Goal: Use online tool/utility

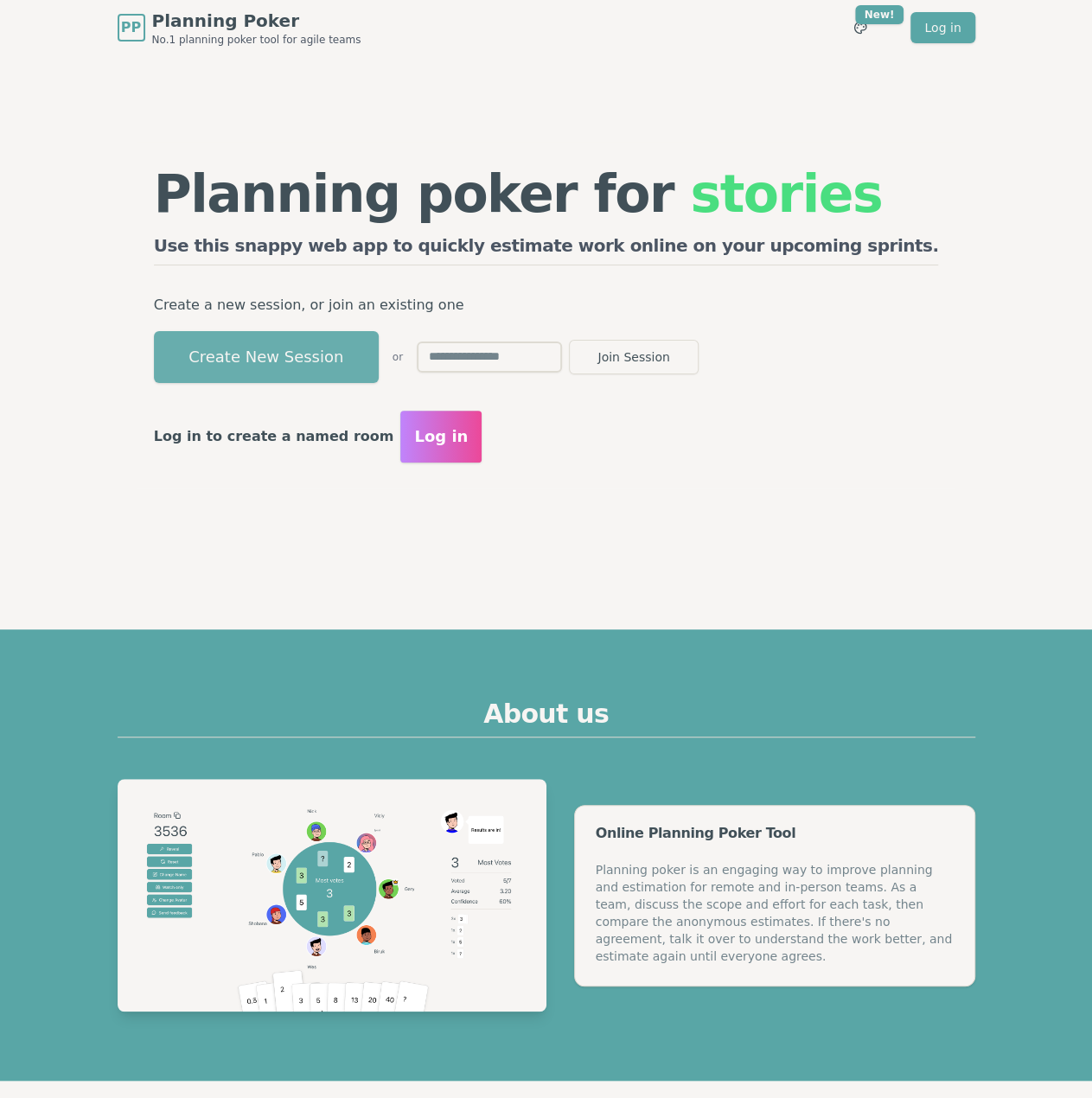
click at [378, 359] on button "Create New Session" at bounding box center [266, 356] width 224 height 52
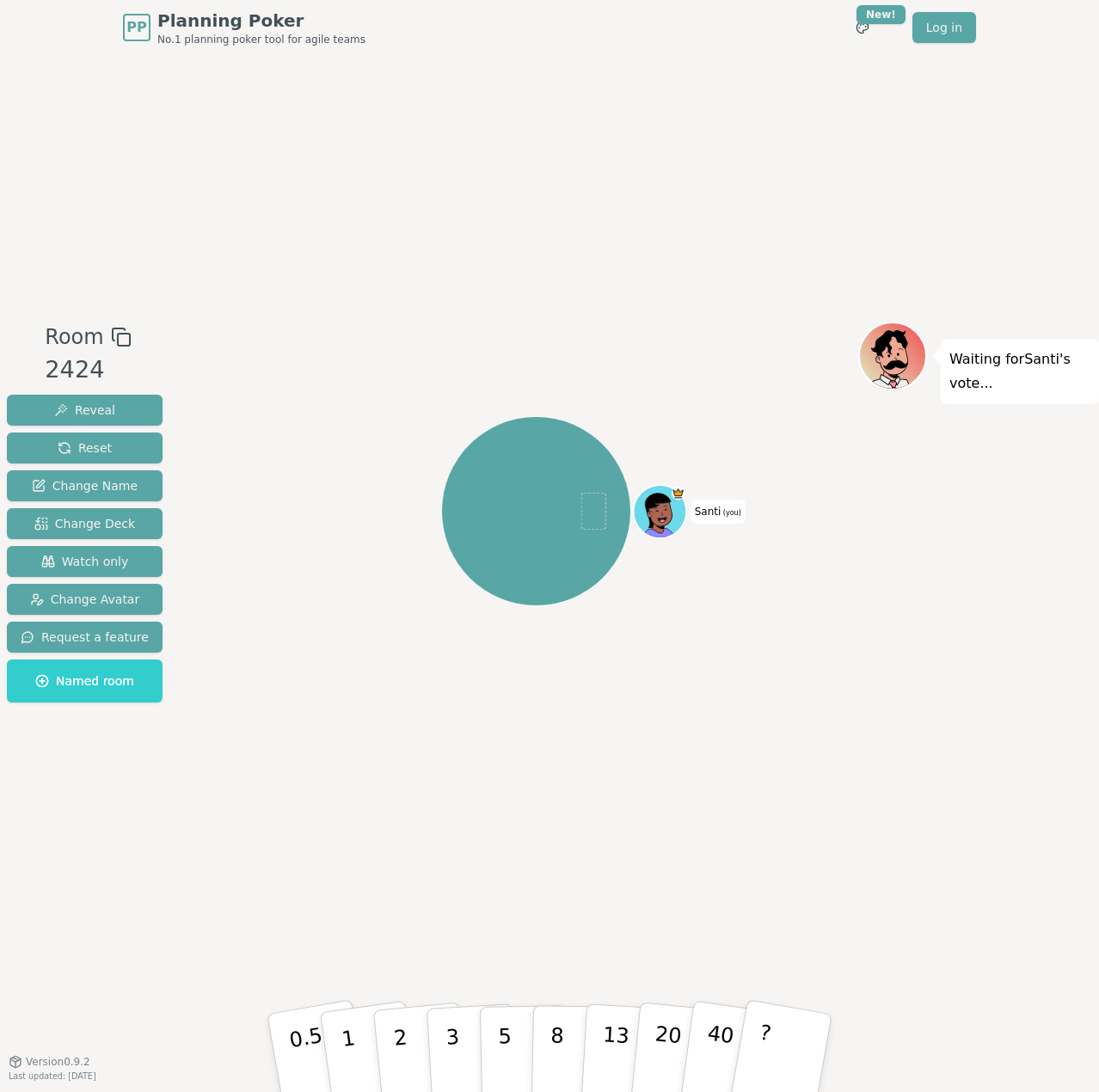
drag, startPoint x: 114, startPoint y: 345, endPoint x: 328, endPoint y: 324, distance: 215.0
click at [118, 345] on rect at bounding box center [124, 340] width 12 height 12
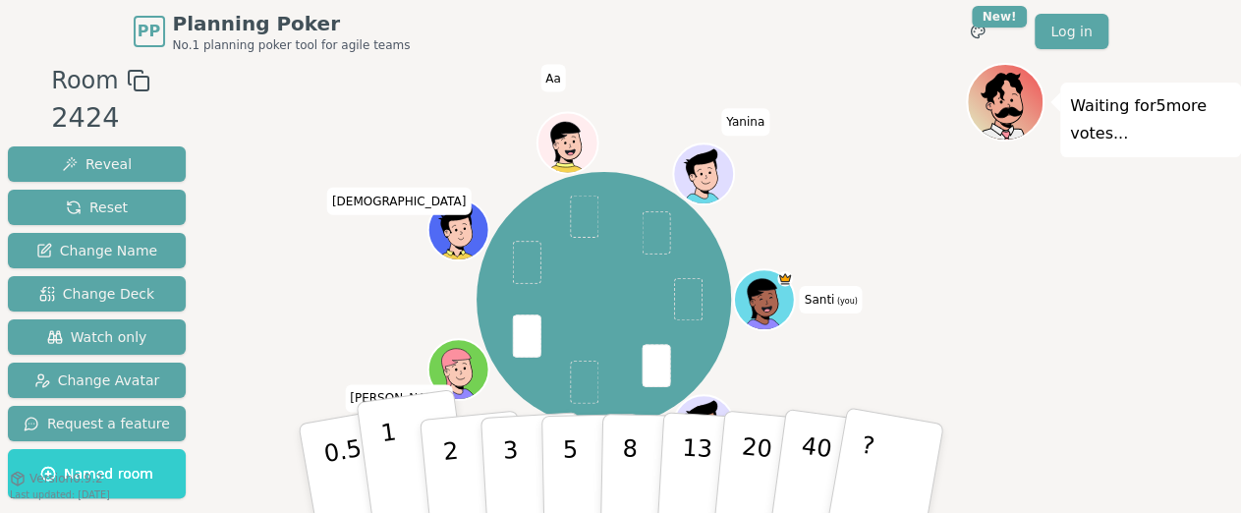
click at [385, 449] on p "1" at bounding box center [392, 471] width 29 height 107
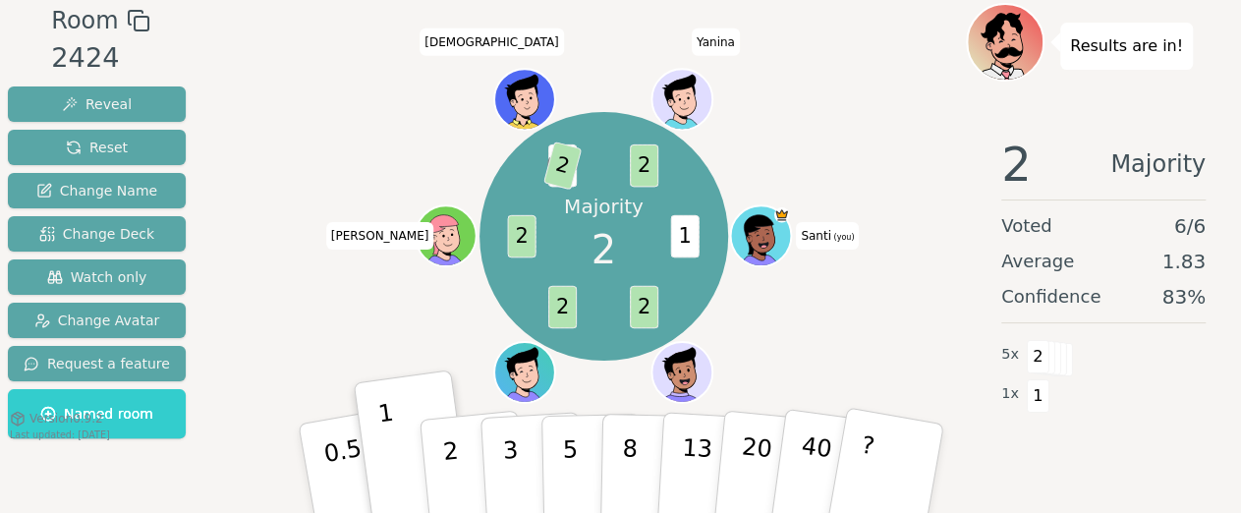
scroll to position [90, 0]
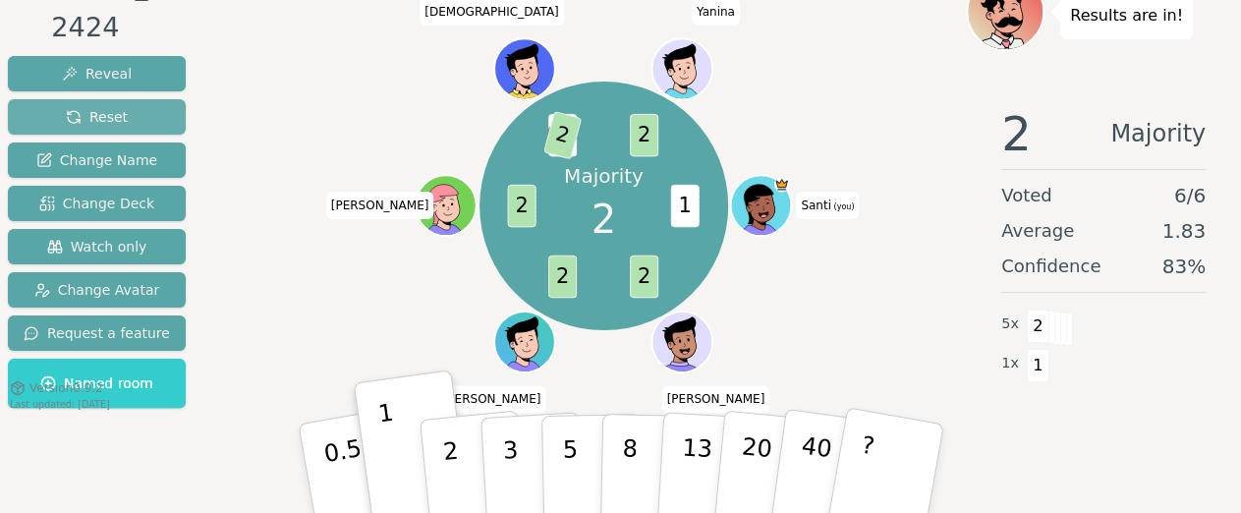
click at [112, 114] on span "Reset" at bounding box center [97, 117] width 62 height 20
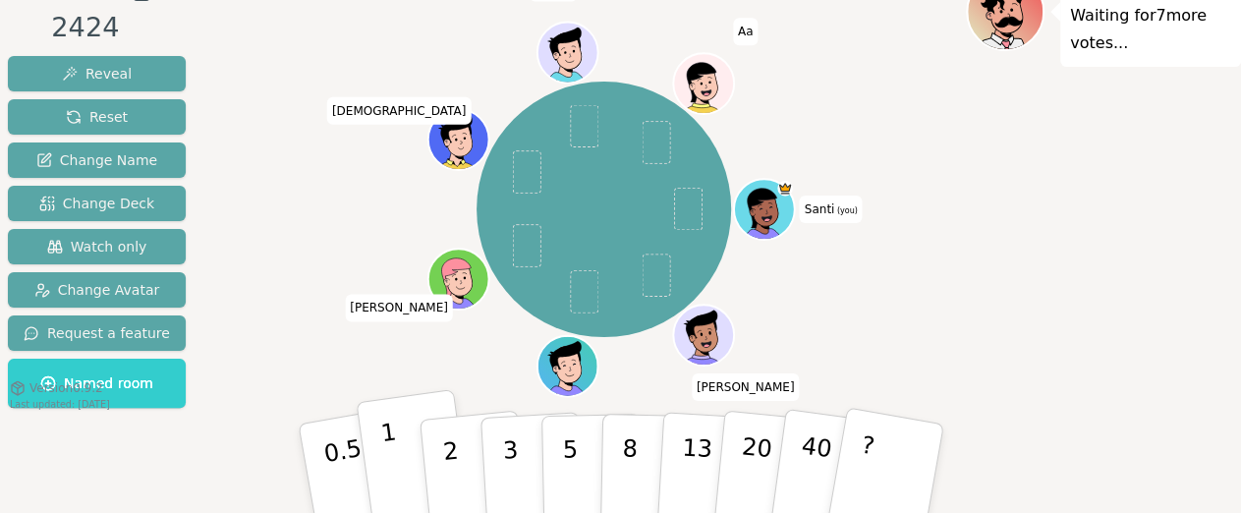
click at [403, 449] on button "1" at bounding box center [414, 468] width 117 height 159
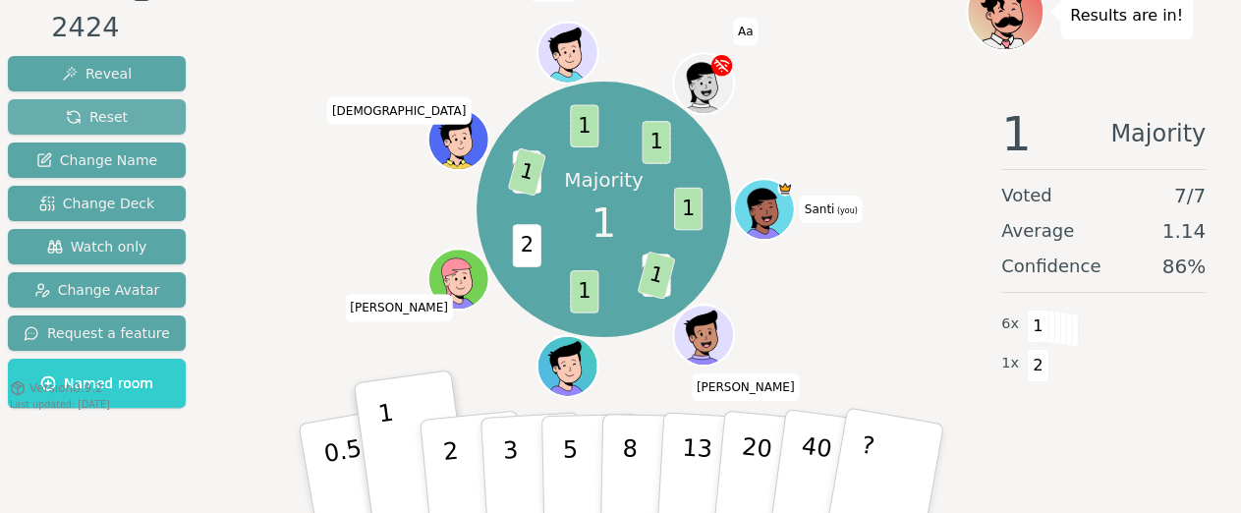
click at [90, 121] on span "Reset" at bounding box center [97, 117] width 62 height 20
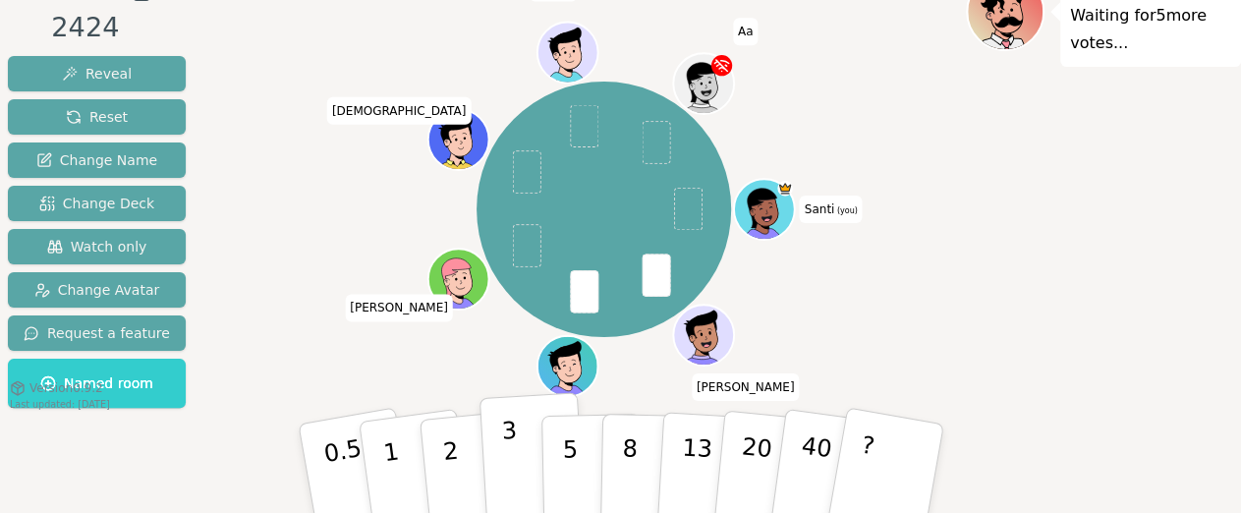
click at [494, 444] on button "3" at bounding box center [532, 468] width 107 height 153
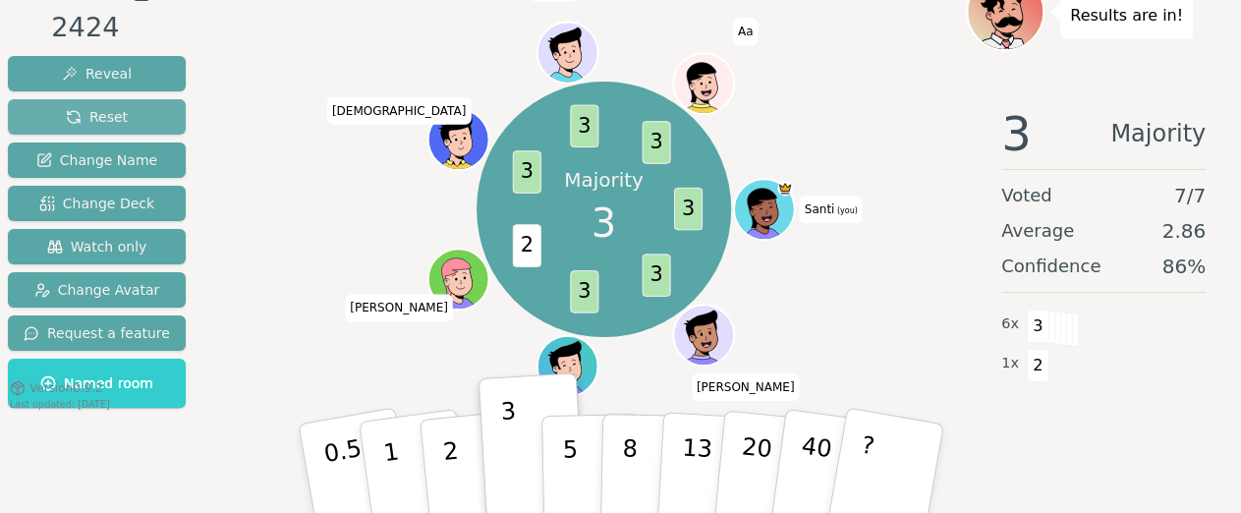
click at [51, 111] on button "Reset" at bounding box center [97, 116] width 178 height 35
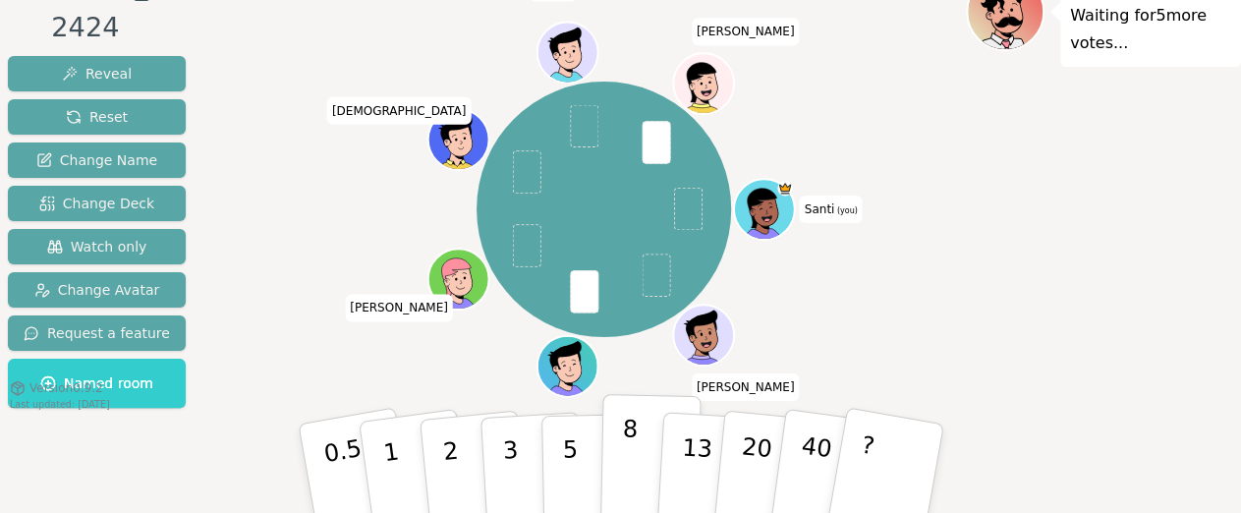
click at [620, 457] on button "8" at bounding box center [649, 468] width 101 height 149
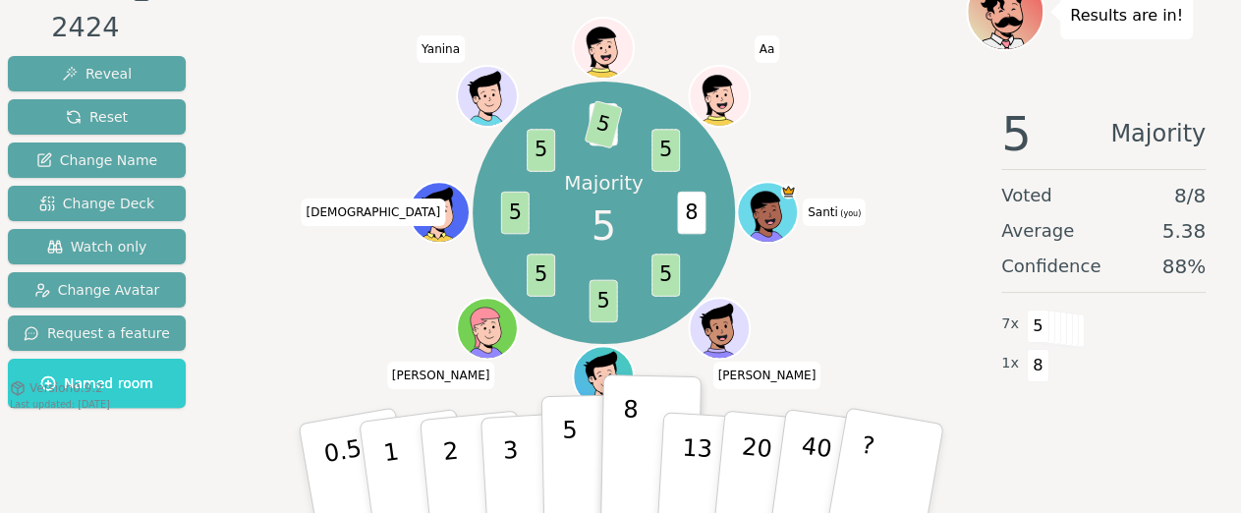
click at [572, 424] on p "5" at bounding box center [569, 469] width 17 height 106
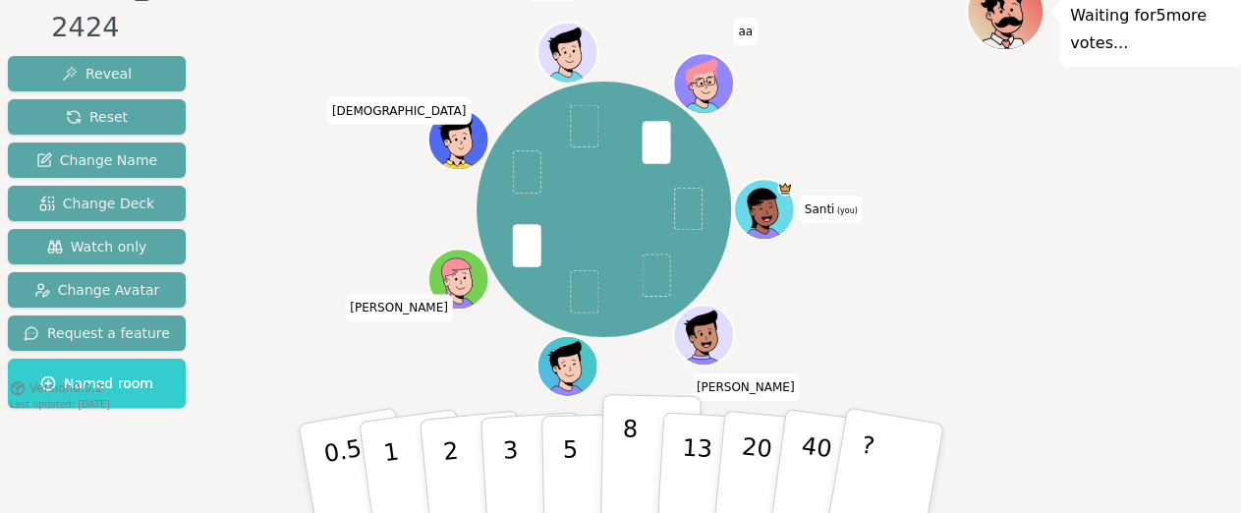
click at [635, 474] on button "8" at bounding box center [649, 468] width 101 height 149
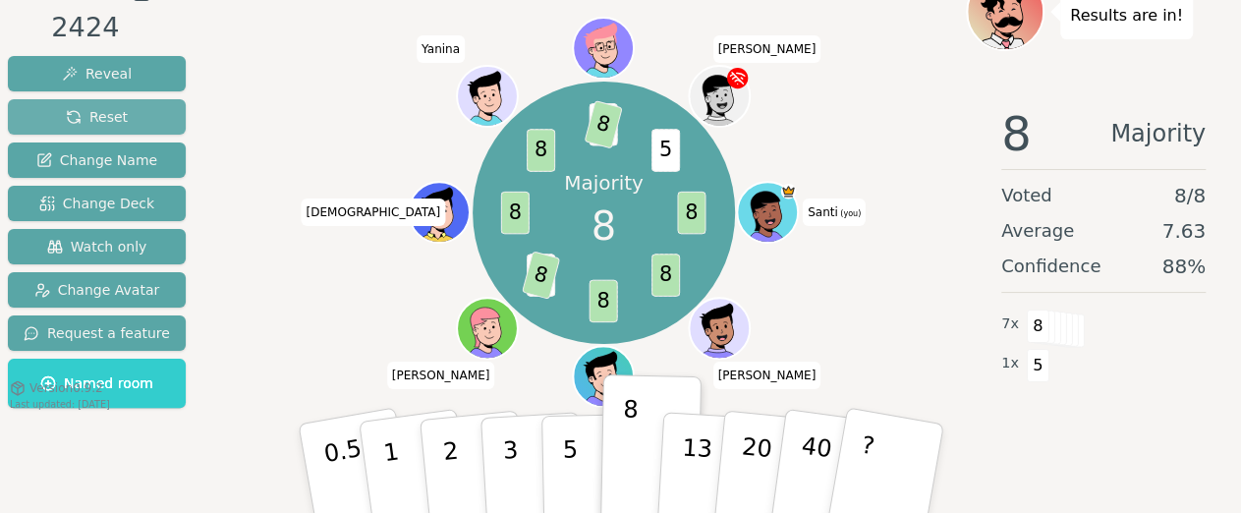
click at [92, 119] on span "Reset" at bounding box center [97, 117] width 62 height 20
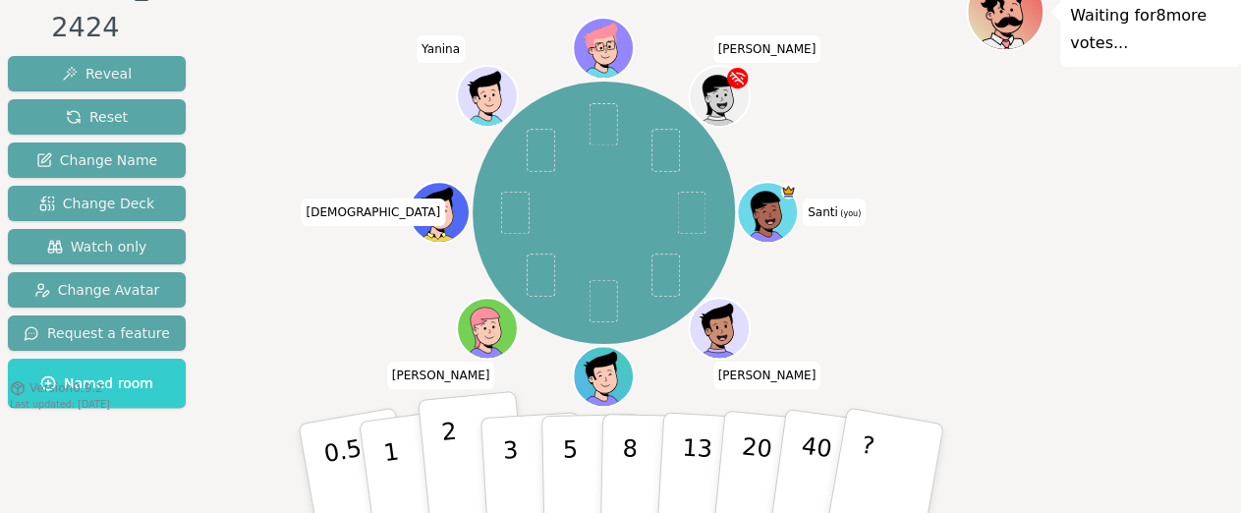
drag, startPoint x: 453, startPoint y: 459, endPoint x: 474, endPoint y: 441, distance: 27.2
click at [453, 459] on p "2" at bounding box center [452, 471] width 26 height 107
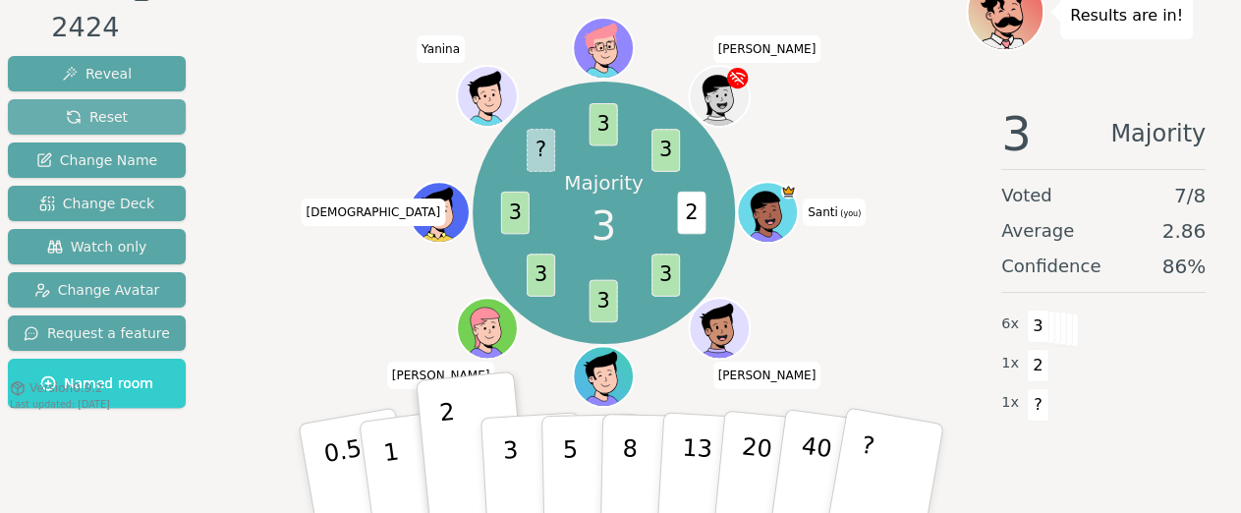
click at [99, 121] on span "Reset" at bounding box center [97, 117] width 62 height 20
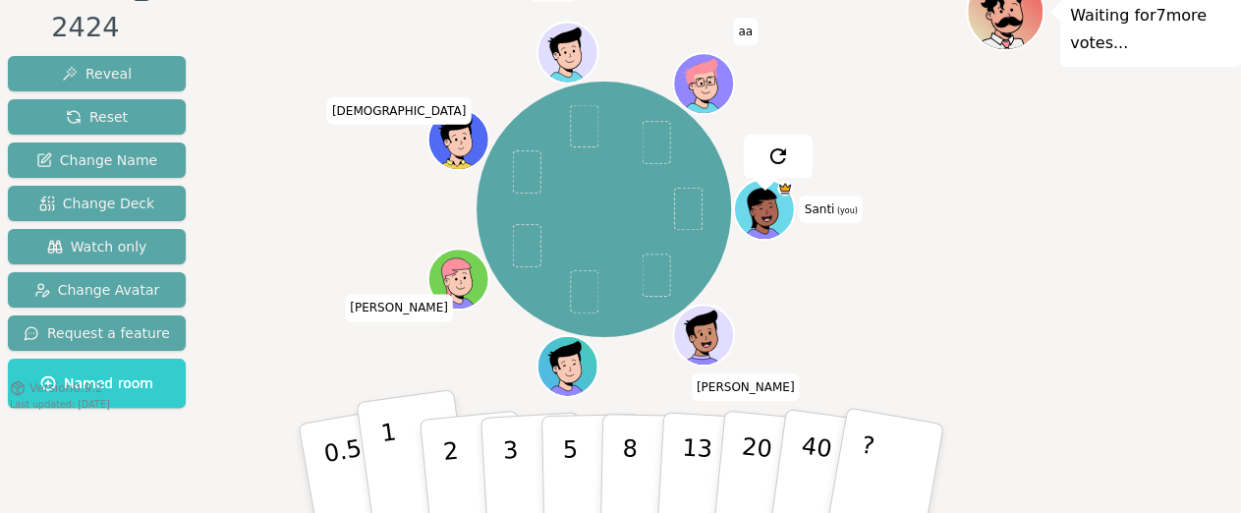
click at [397, 465] on button "1" at bounding box center [414, 468] width 117 height 159
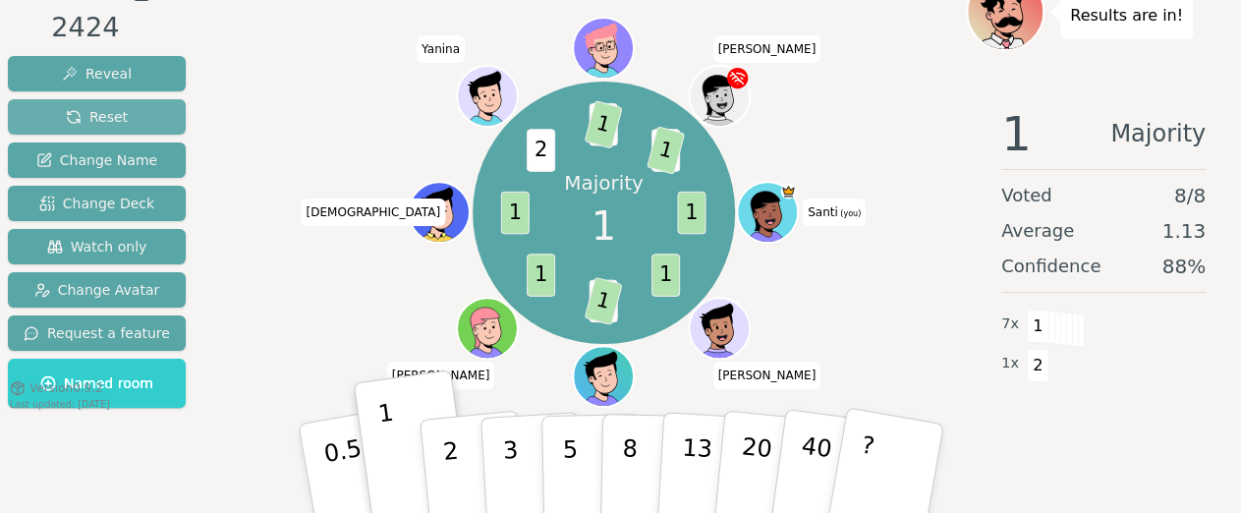
click at [145, 110] on button "Reset" at bounding box center [97, 116] width 178 height 35
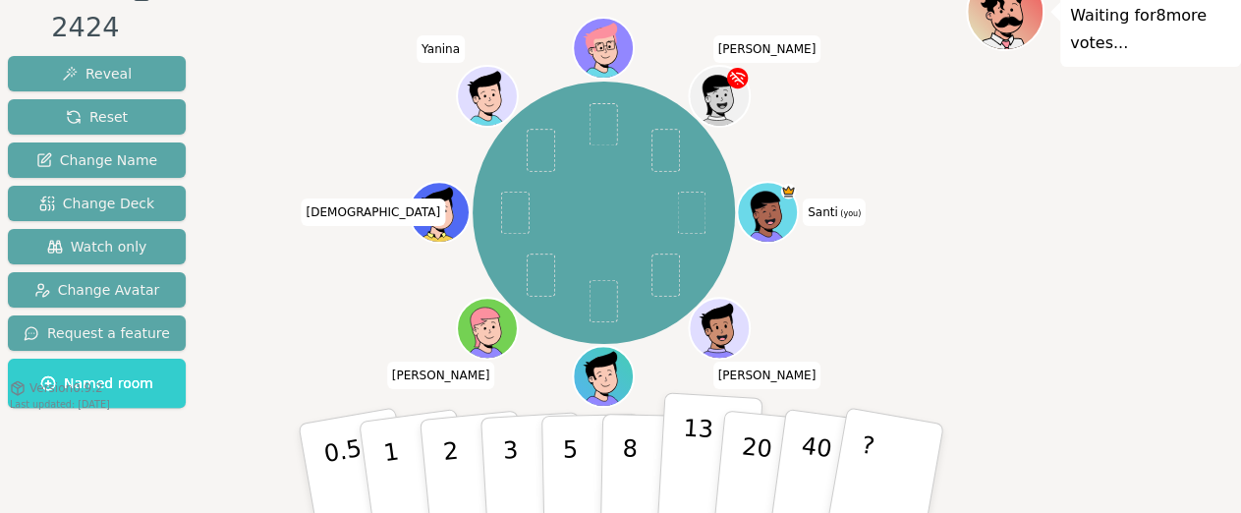
scroll to position [39, 0]
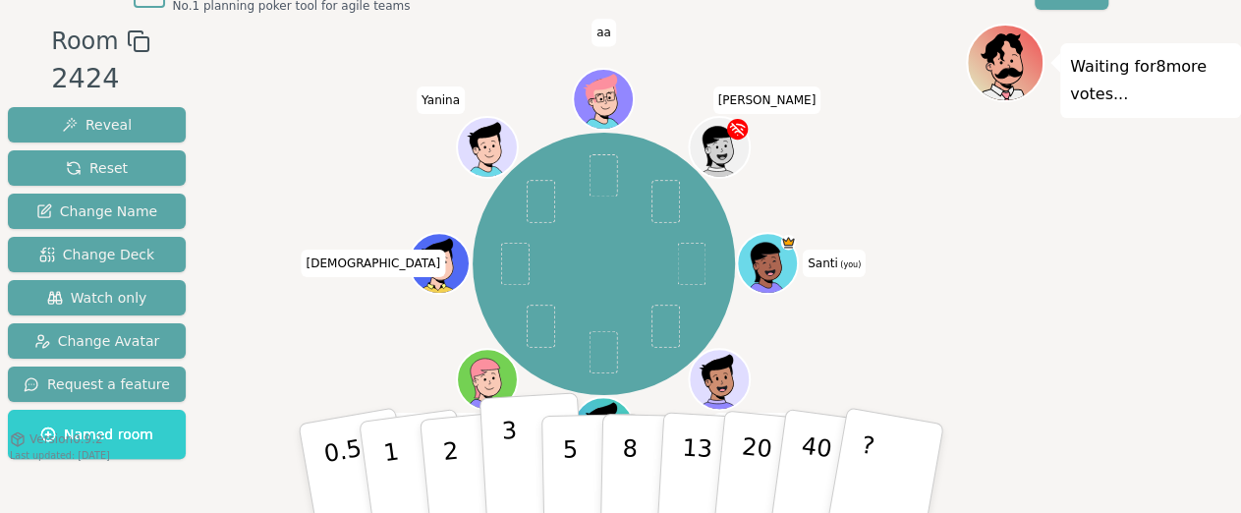
click at [523, 461] on button "3" at bounding box center [532, 468] width 107 height 153
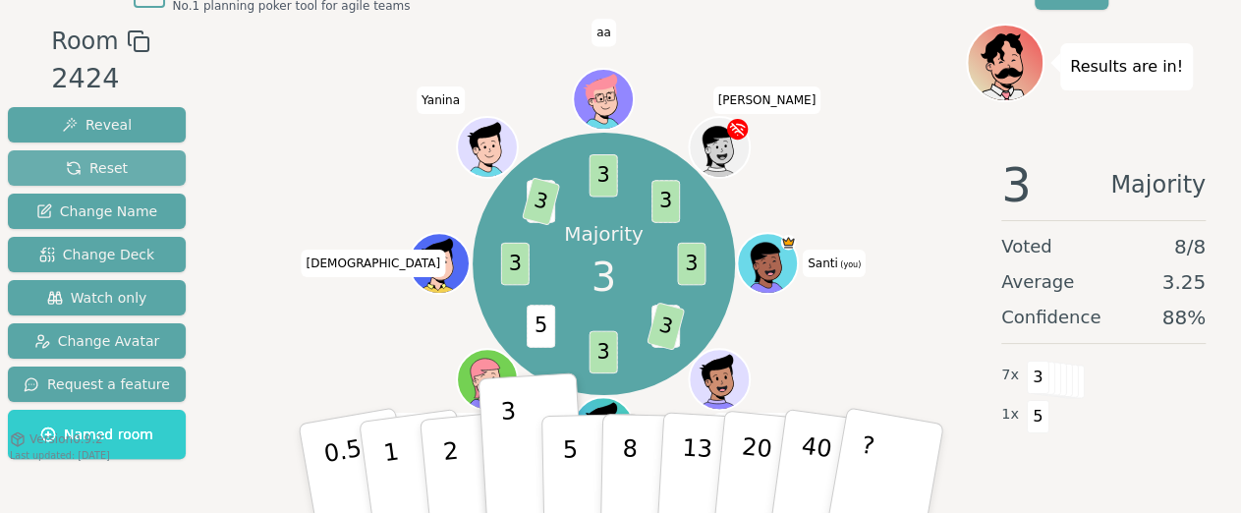
click at [135, 163] on button "Reset" at bounding box center [97, 167] width 178 height 35
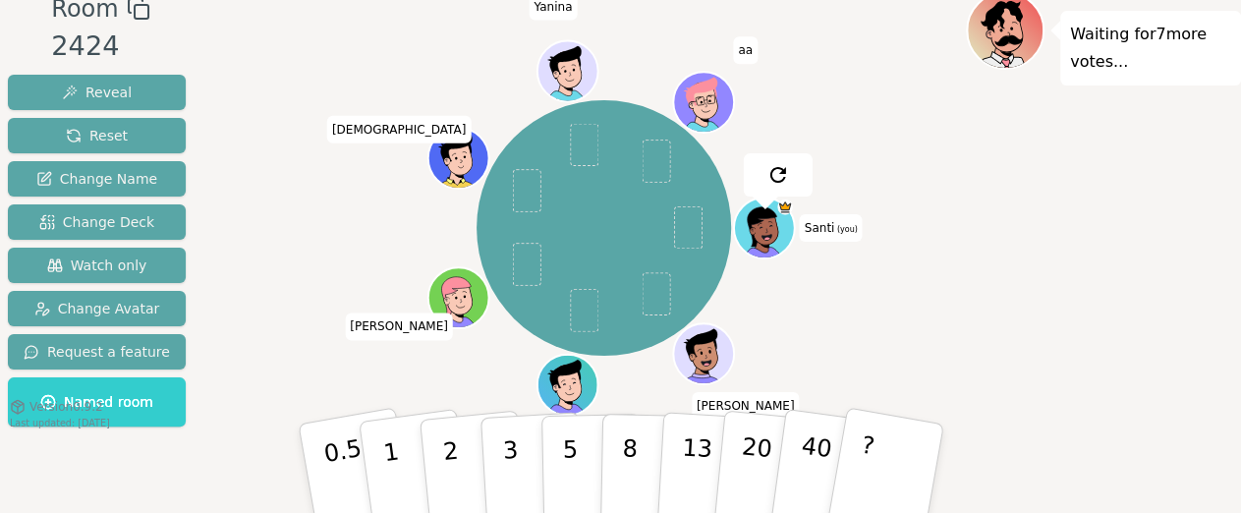
scroll to position [90, 0]
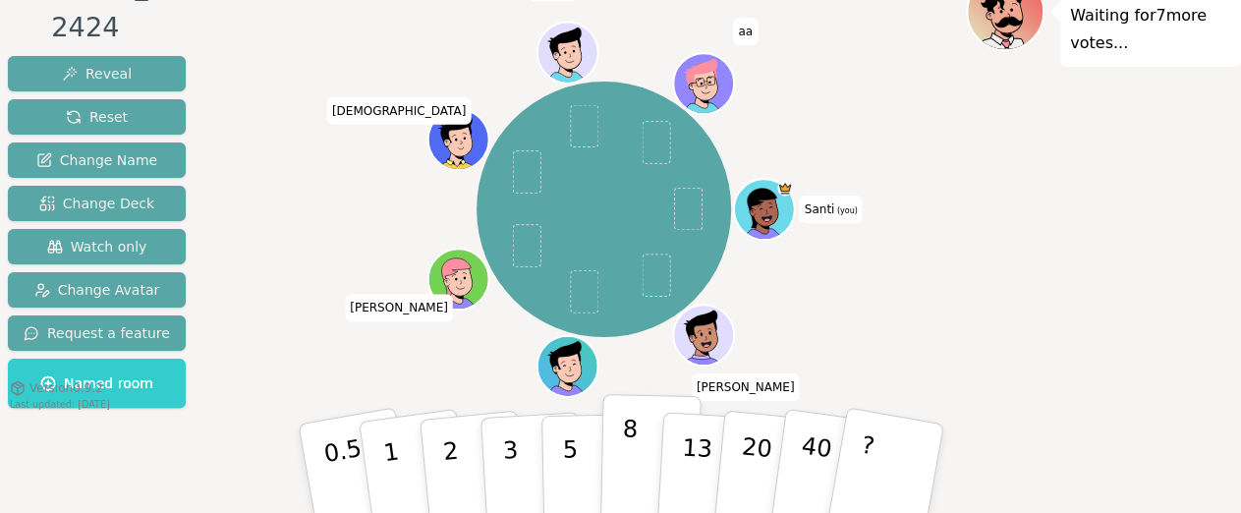
click at [620, 447] on button "8" at bounding box center [649, 468] width 101 height 149
click at [574, 432] on button "5" at bounding box center [590, 468] width 101 height 149
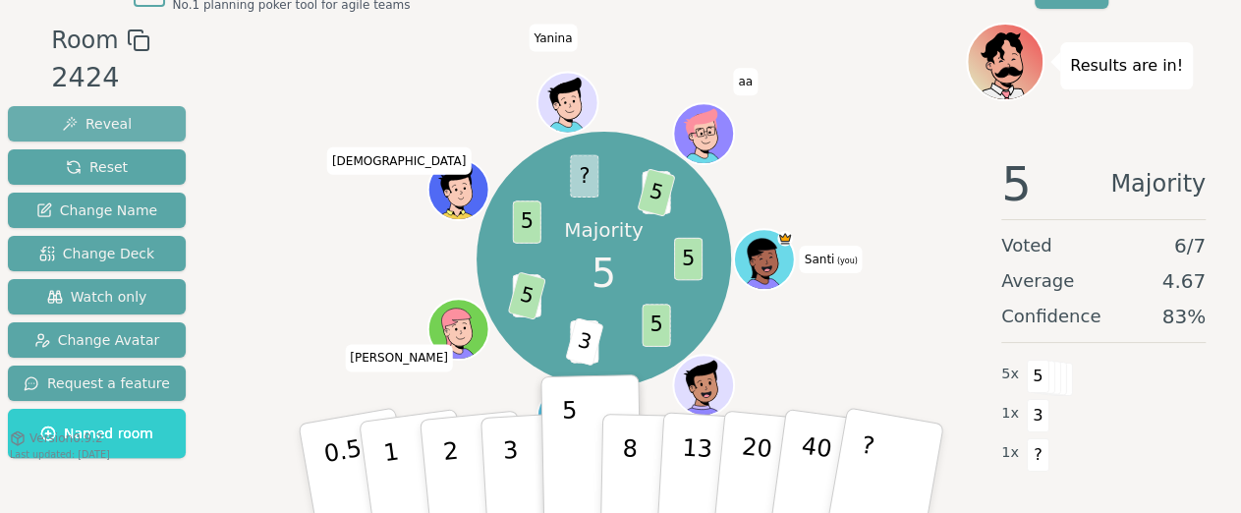
scroll to position [0, 0]
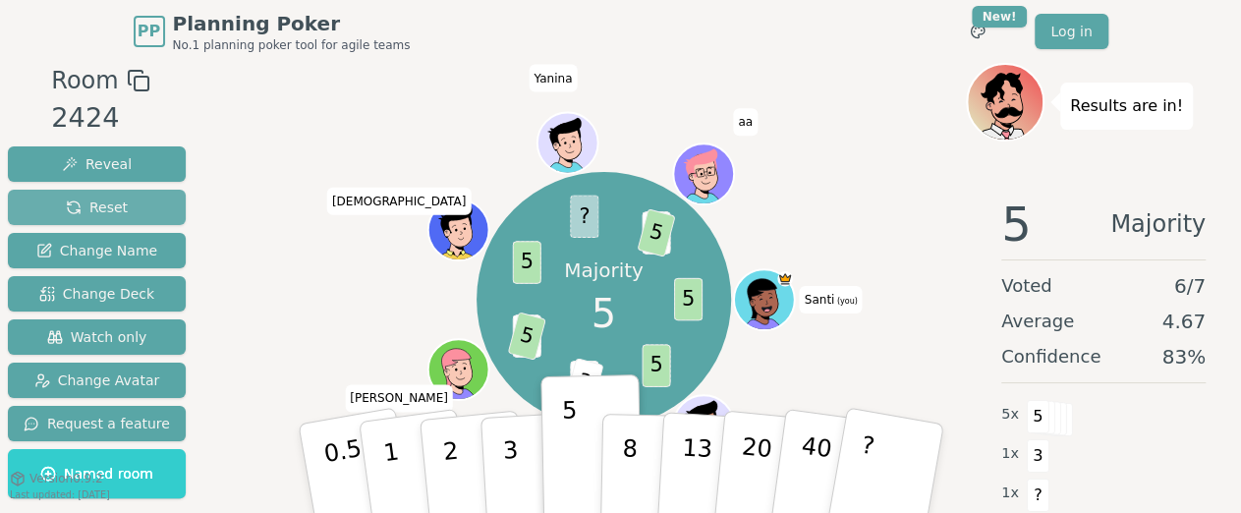
click at [132, 215] on button "Reset" at bounding box center [97, 207] width 178 height 35
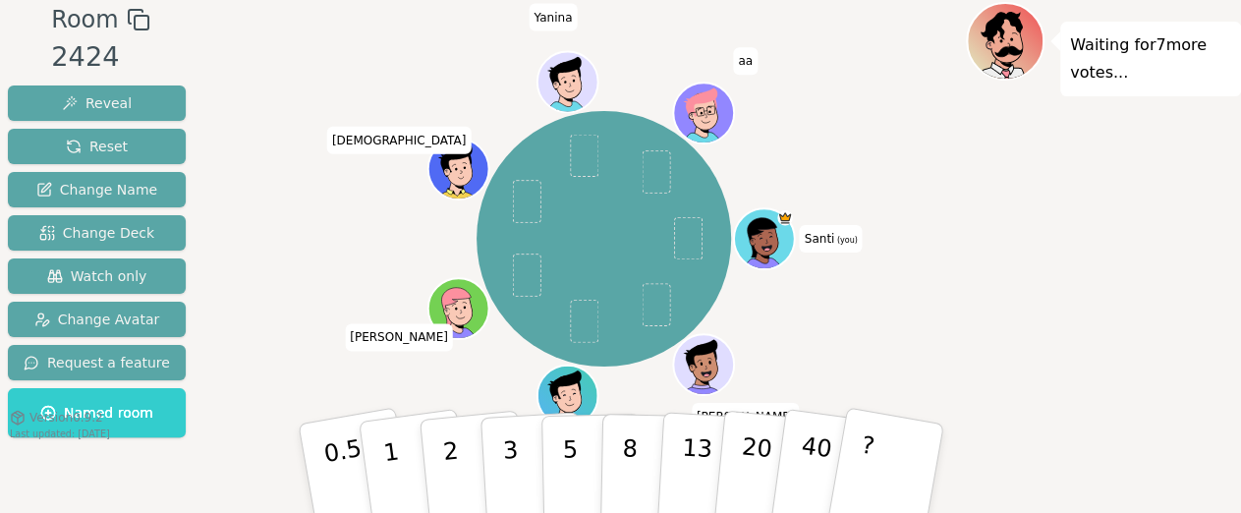
scroll to position [90, 0]
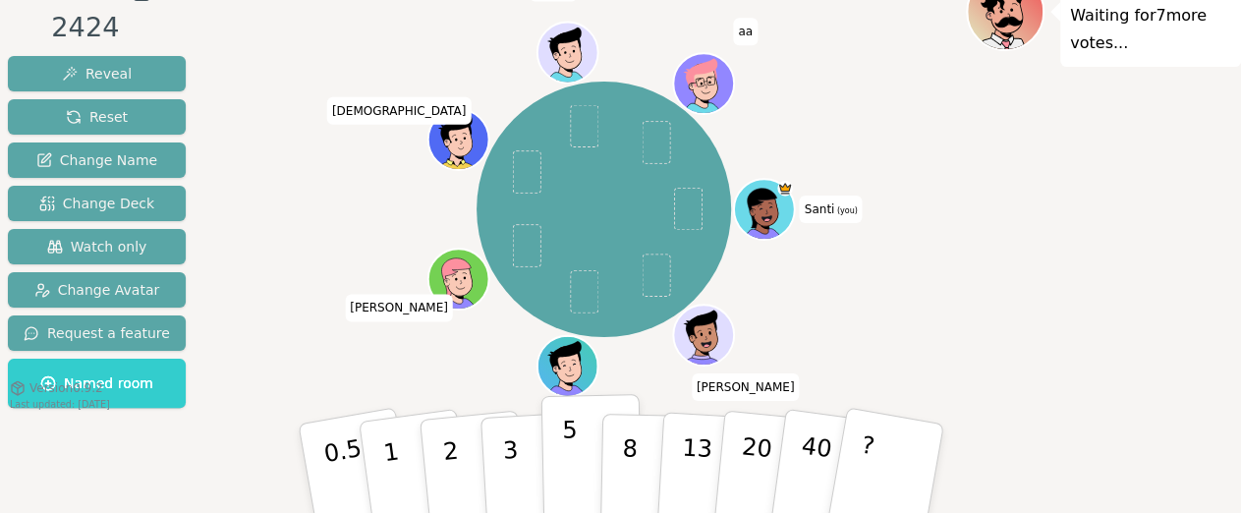
click at [573, 453] on p "5" at bounding box center [569, 469] width 17 height 106
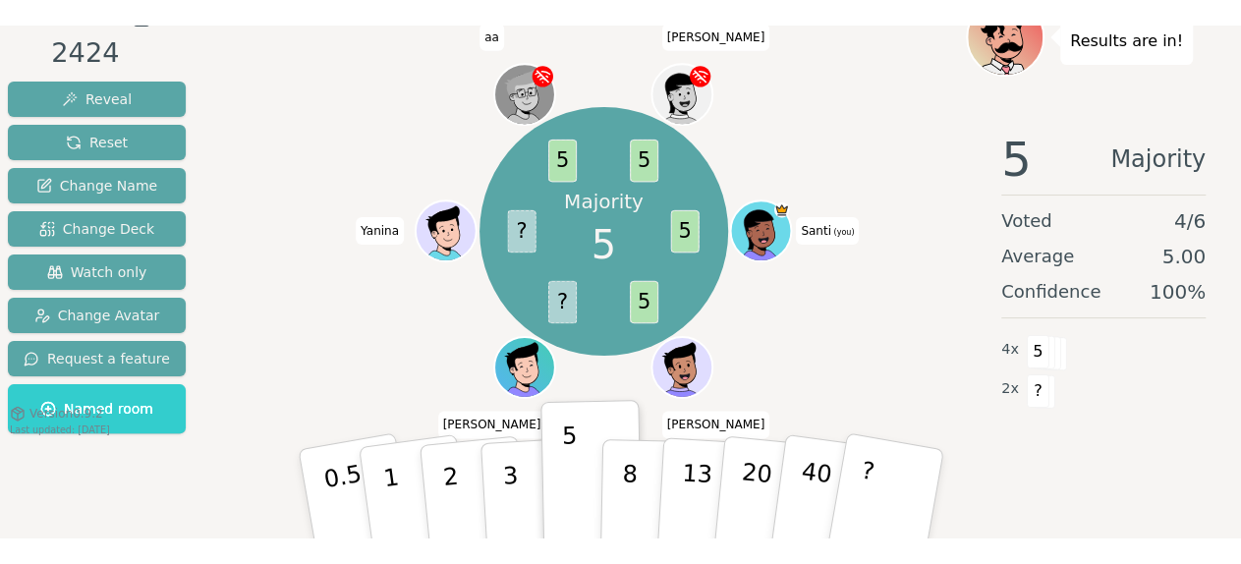
scroll to position [39, 0]
